Goal: Download file/media

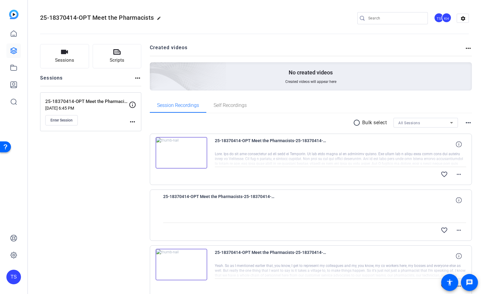
click at [9, 44] on link at bounding box center [13, 50] width 15 height 15
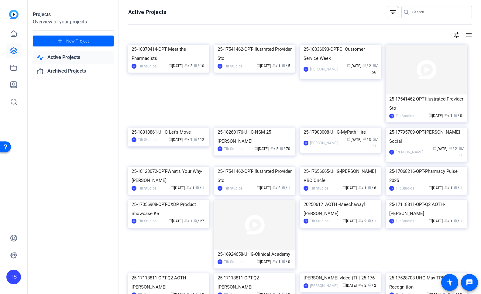
click at [442, 15] on input "Search" at bounding box center [439, 12] width 55 height 7
type input "social"
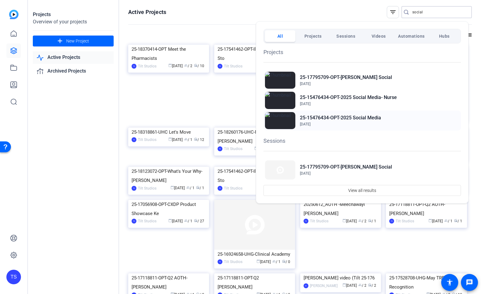
click at [284, 126] on img at bounding box center [280, 120] width 30 height 17
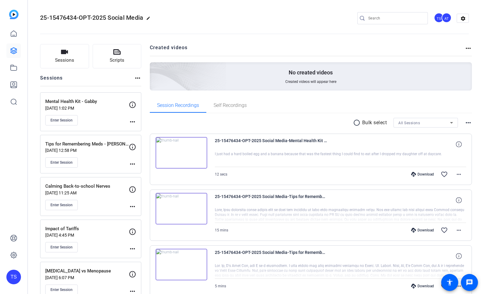
click at [99, 111] on div "Mental Health Kit - Gabby Aug 05, 2025 @ 1:02 PM Enter Session" at bounding box center [87, 111] width 84 height 27
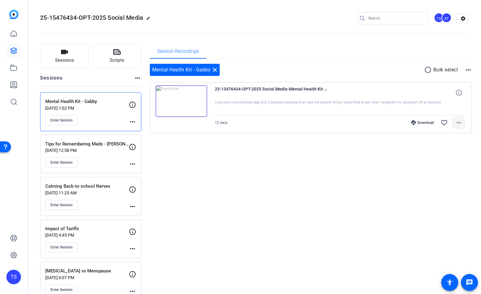
click at [456, 121] on mat-icon "more_horiz" at bounding box center [458, 122] width 7 height 7
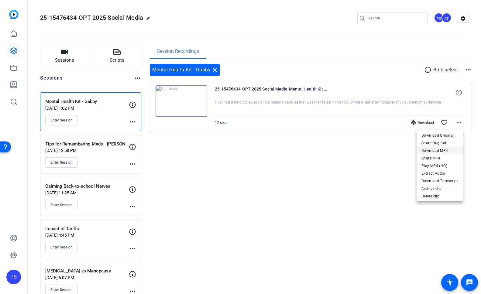
click at [440, 152] on span "Download MP4" at bounding box center [439, 150] width 36 height 7
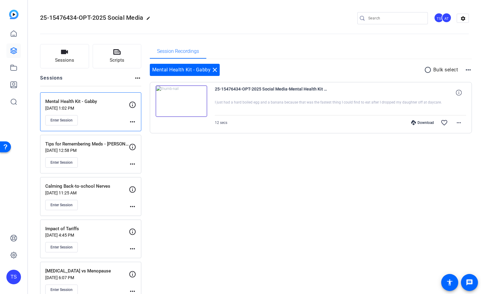
click at [102, 155] on div "Tips for Remembering Meds - Bui Aug 05, 2025 @ 12:58 PM Enter Session" at bounding box center [87, 154] width 84 height 27
click at [101, 111] on div "Mental Health Kit - Gabby Aug 05, 2025 @ 1:02 PM Enter Session" at bounding box center [87, 111] width 84 height 27
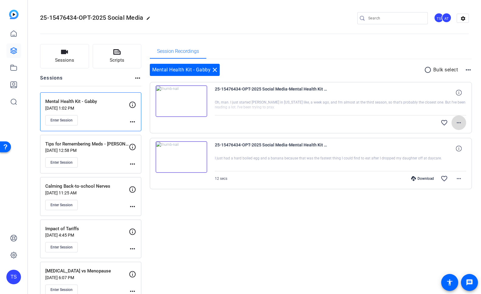
click at [457, 124] on mat-icon "more_horiz" at bounding box center [458, 122] width 7 height 7
click at [365, 227] on div at bounding box center [240, 147] width 481 height 294
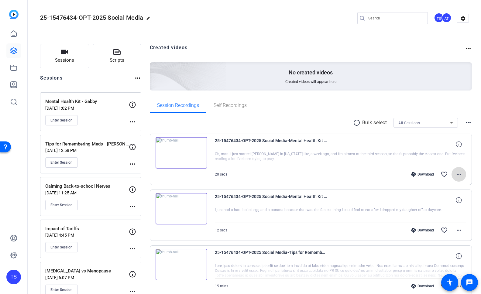
click at [457, 175] on mat-icon "more_horiz" at bounding box center [458, 174] width 7 height 7
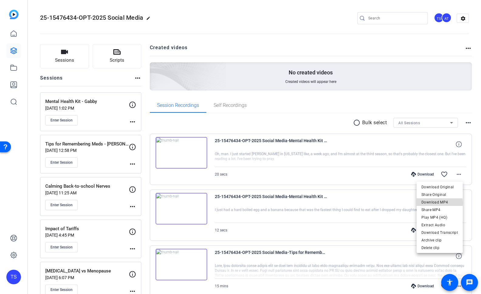
click at [440, 203] on span "Download MP4" at bounding box center [439, 202] width 36 height 7
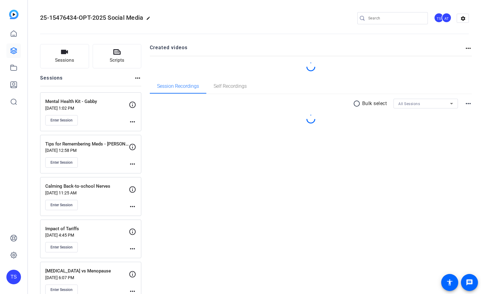
click at [101, 112] on div "Mental Health Kit - Gabby [DATE] 1:02 PM Enter Session" at bounding box center [87, 111] width 84 height 27
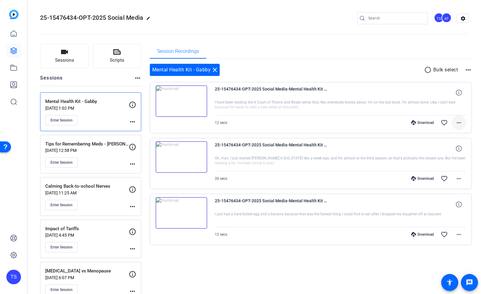
click at [456, 122] on mat-icon "more_horiz" at bounding box center [458, 122] width 7 height 7
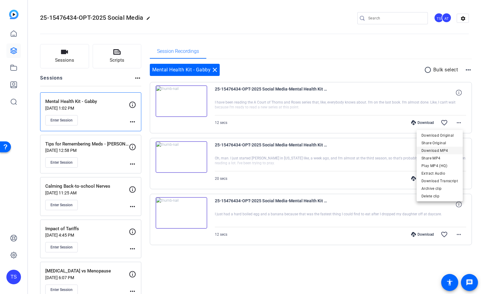
click at [438, 152] on span "Download MP4" at bounding box center [439, 150] width 36 height 7
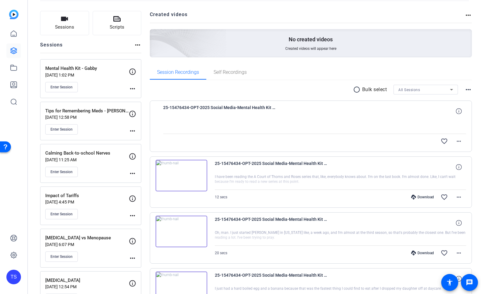
scroll to position [33, 0]
click at [93, 82] on div "Enter Session" at bounding box center [87, 87] width 84 height 10
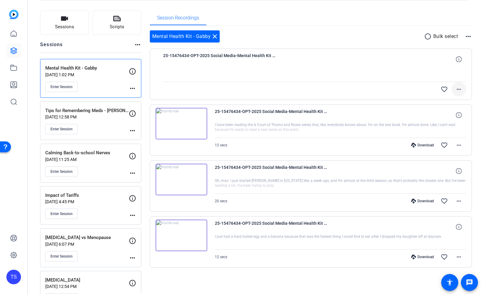
click at [456, 92] on mat-icon "more_horiz" at bounding box center [458, 89] width 7 height 7
click at [456, 90] on div at bounding box center [240, 147] width 481 height 294
click at [456, 90] on mat-icon "more_horiz" at bounding box center [458, 89] width 7 height 7
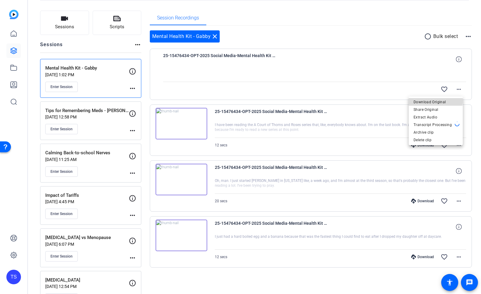
click at [434, 100] on span "Download Original" at bounding box center [436, 101] width 44 height 7
